Goal: Task Accomplishment & Management: Use online tool/utility

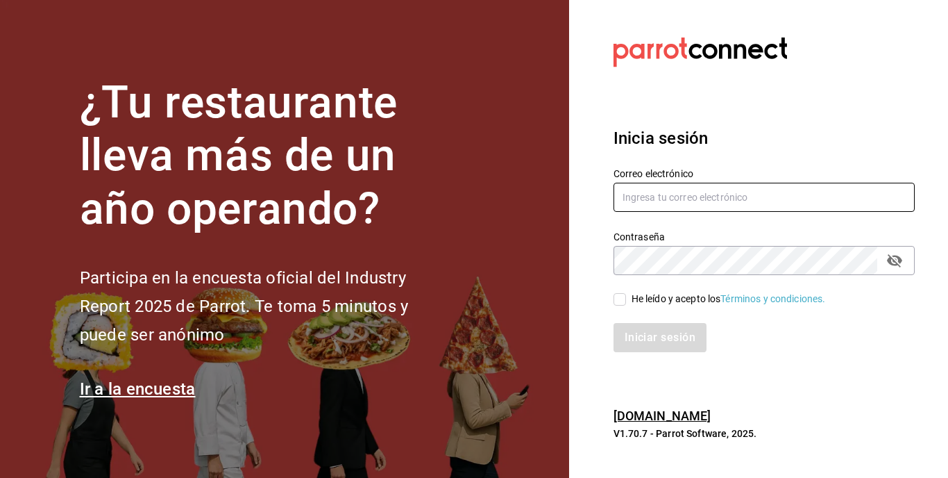
type input "[EMAIL_ADDRESS][DOMAIN_NAME]"
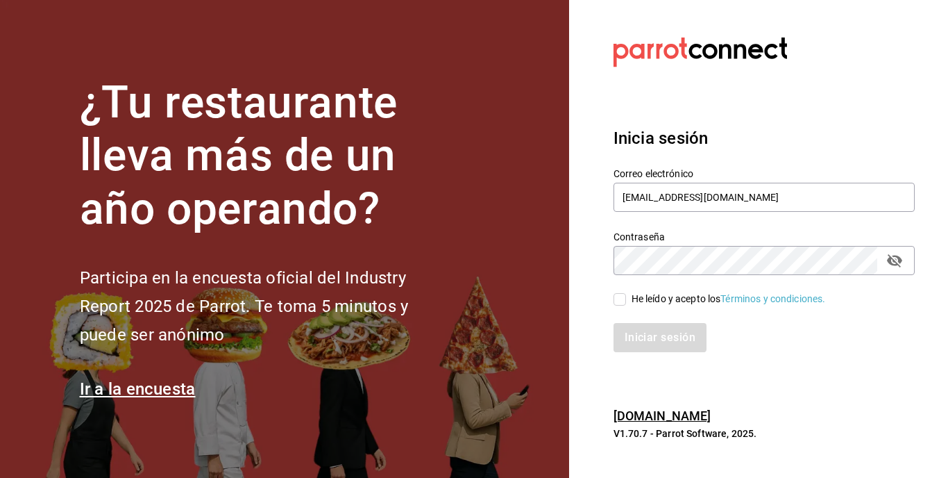
click at [624, 303] on input "He leído y acepto los Términos y condiciones." at bounding box center [620, 299] width 12 height 12
checkbox input "true"
click at [653, 324] on button "Iniciar sesión" at bounding box center [661, 337] width 94 height 29
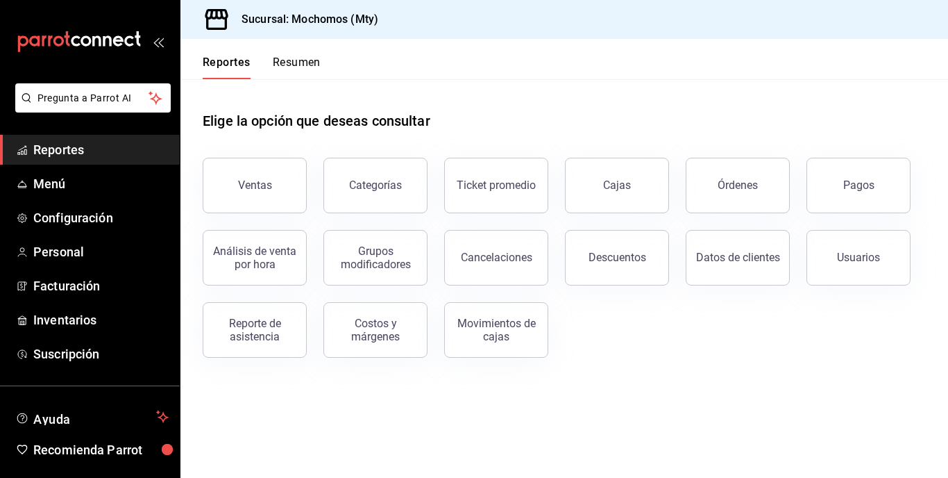
click at [455, 37] on div "Sucursal: Mochomos (Mty)" at bounding box center [565, 19] width 768 height 39
click at [68, 180] on span "Menú" at bounding box center [100, 183] width 135 height 19
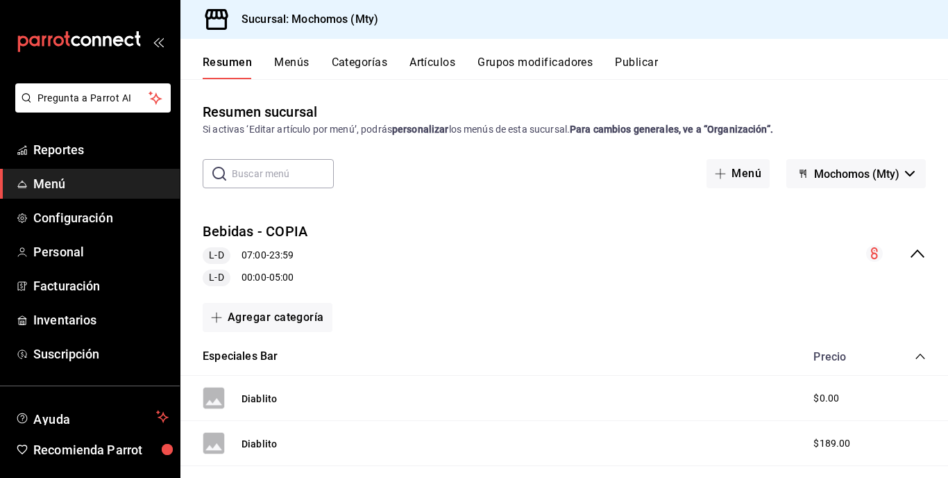
click at [446, 63] on button "Artículos" at bounding box center [433, 68] width 46 height 24
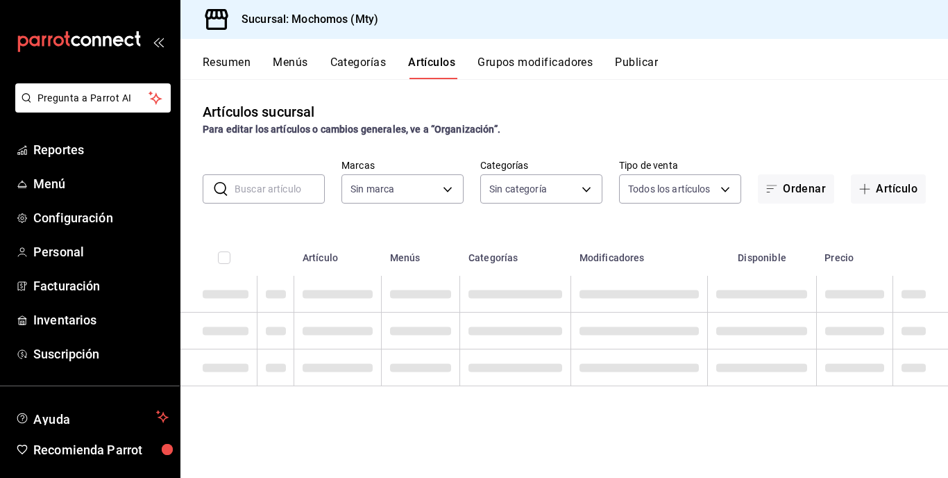
type input "b352ad34-a903-4246-b8b1-197398375429"
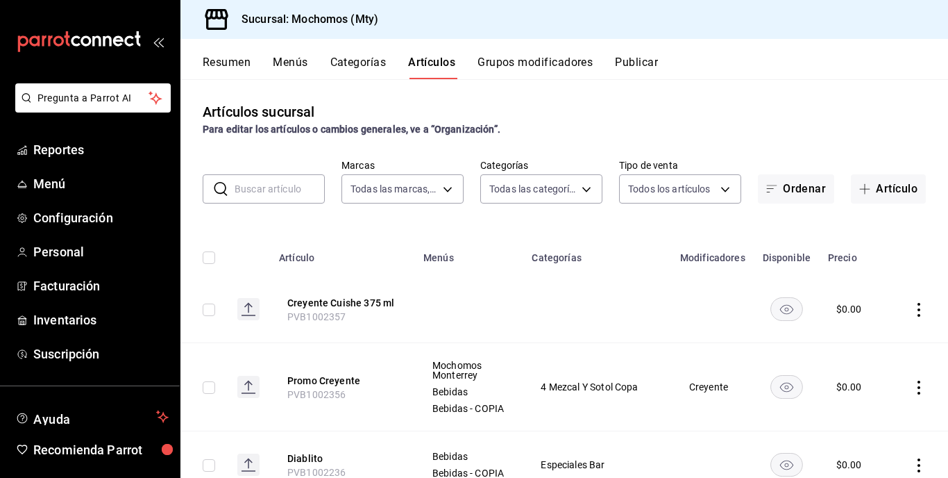
type input "ca062f0f-28a6-4a2e-835a-bf626b46f614,ff02f0f8-cf27-4ea8-b513-1d5c0356e4fc,aaf97…"
click at [266, 190] on input "text" at bounding box center [280, 189] width 90 height 28
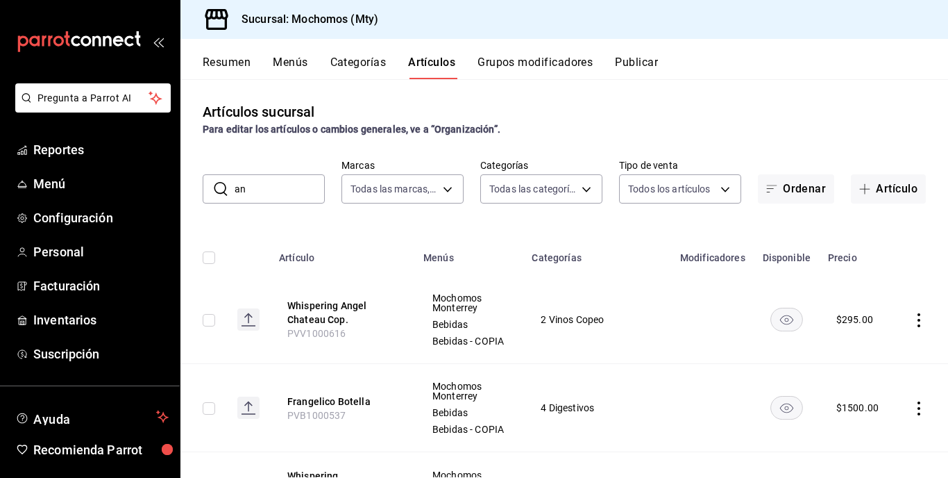
type input "a"
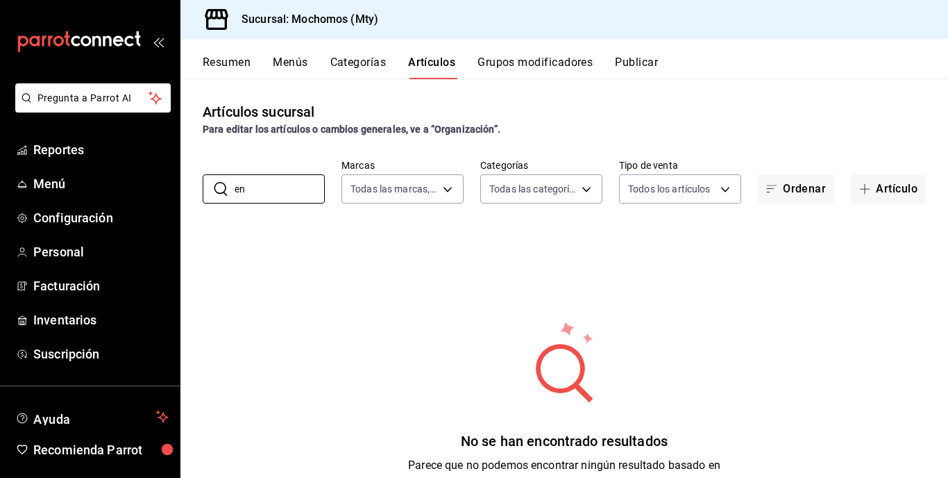
type input "e"
type input "w"
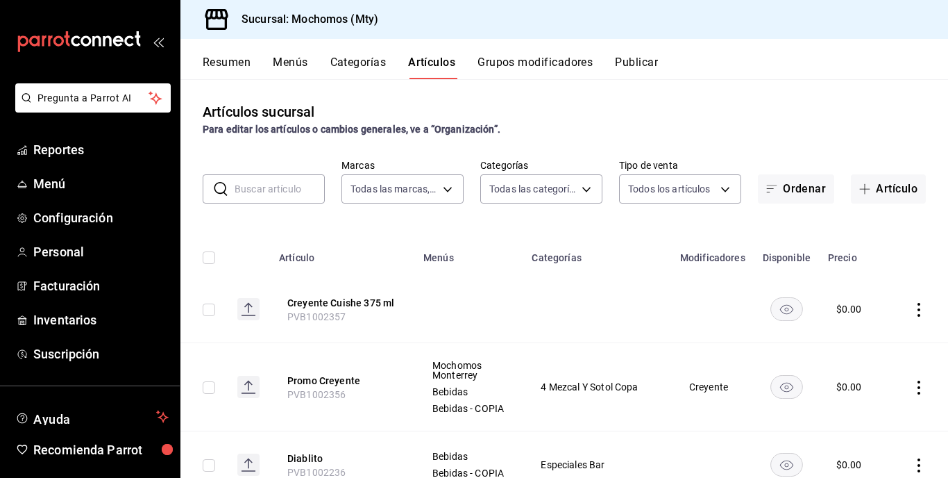
click at [292, 61] on button "Menús" at bounding box center [290, 68] width 35 height 24
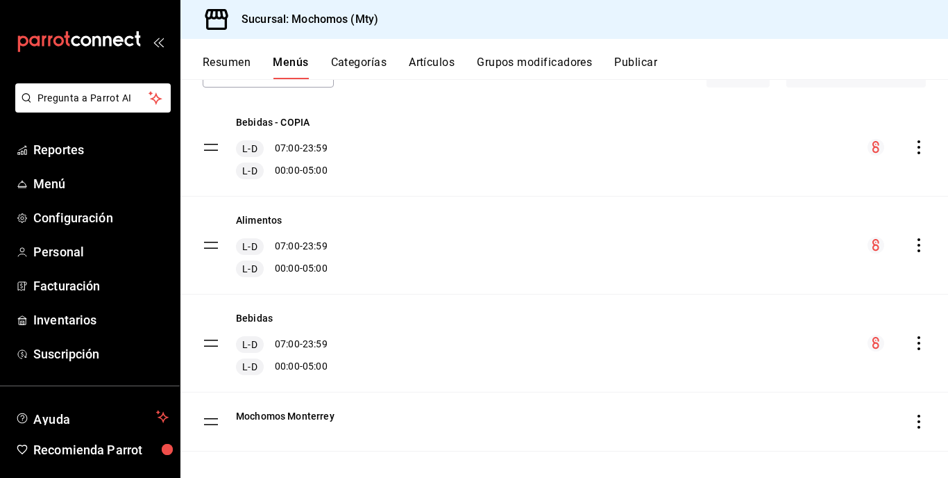
scroll to position [114, 0]
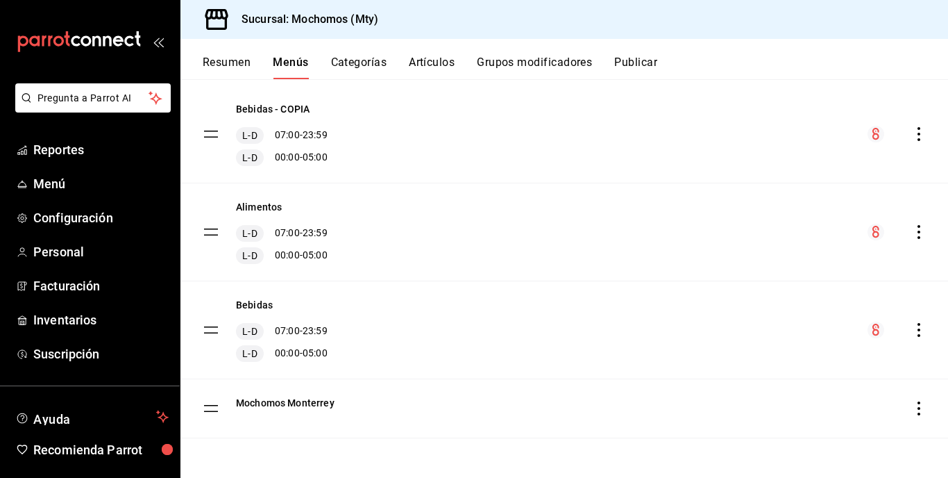
click at [914, 407] on icon "actions" at bounding box center [919, 408] width 14 height 14
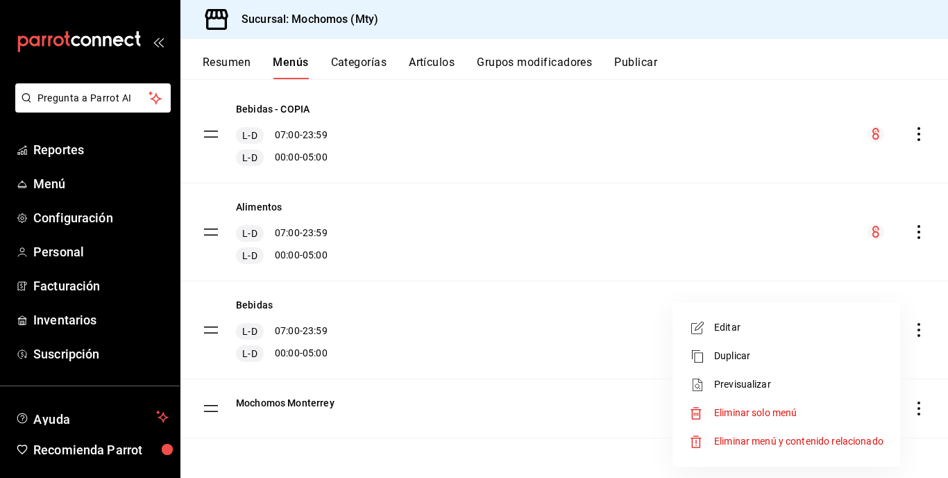
click at [759, 389] on span "Previsualizar" at bounding box center [798, 384] width 169 height 15
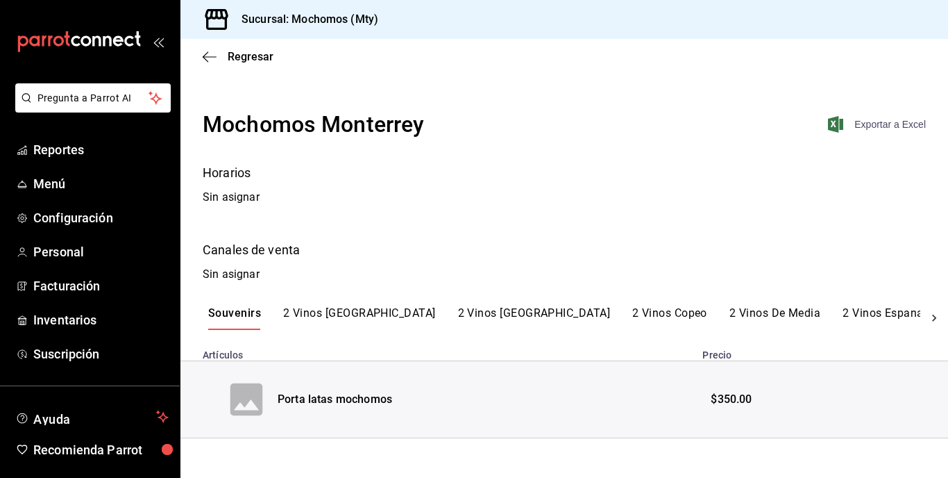
click at [878, 119] on span "Exportar a Excel" at bounding box center [878, 124] width 95 height 17
